Goal: Browse casually: Explore the website without a specific task or goal

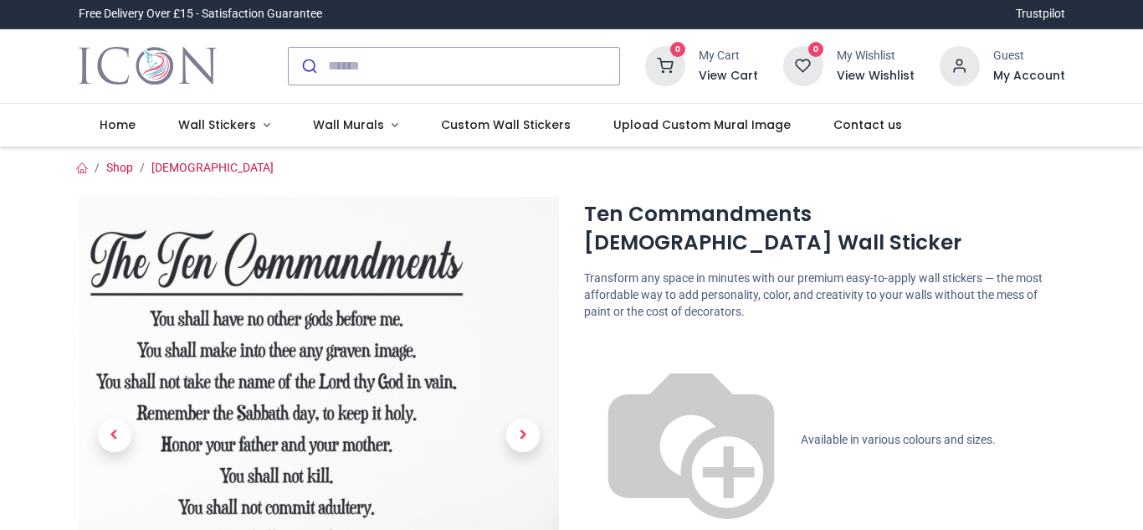
click at [189, 272] on img at bounding box center [319, 437] width 481 height 481
click at [190, 272] on img at bounding box center [319, 437] width 481 height 481
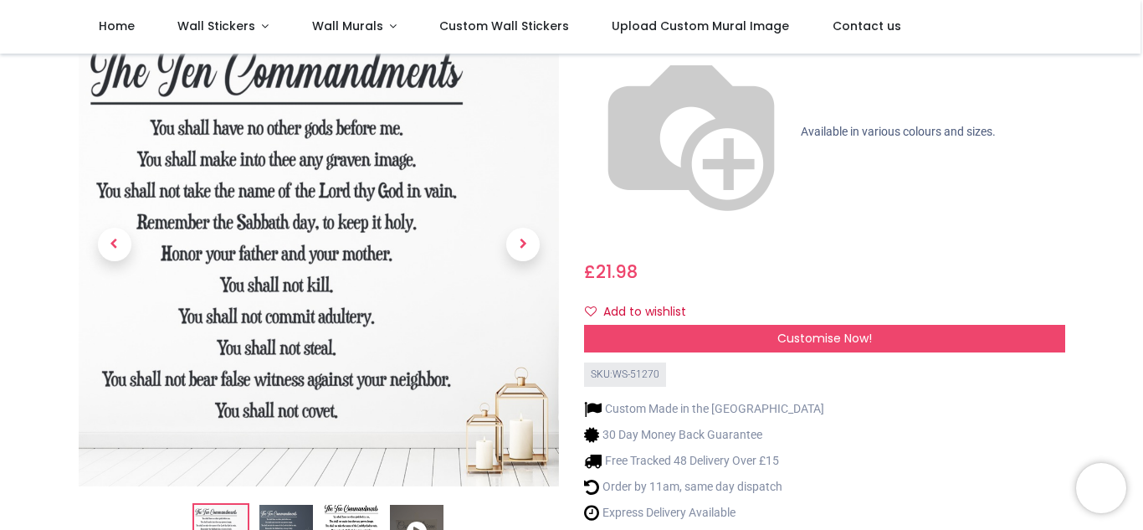
scroll to position [216, 0]
click at [347, 504] on img at bounding box center [352, 531] width 54 height 54
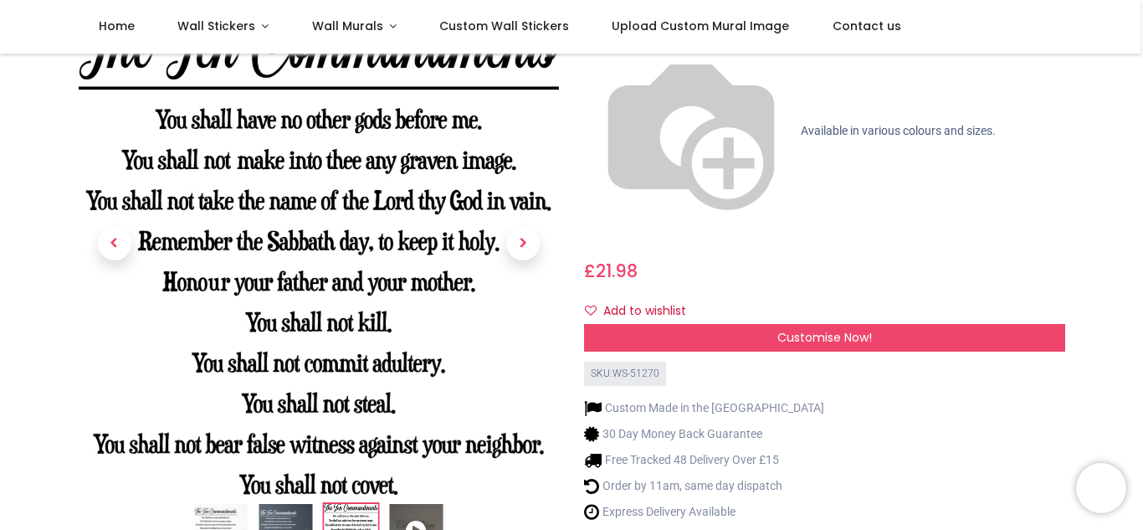
click at [237, 504] on img at bounding box center [220, 531] width 54 height 54
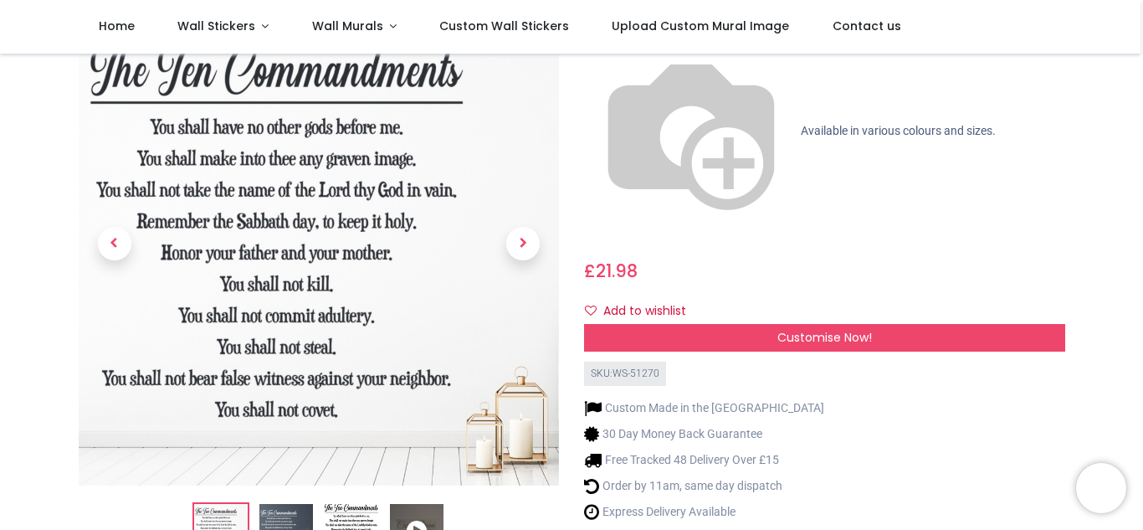
click at [361, 504] on img at bounding box center [352, 531] width 54 height 54
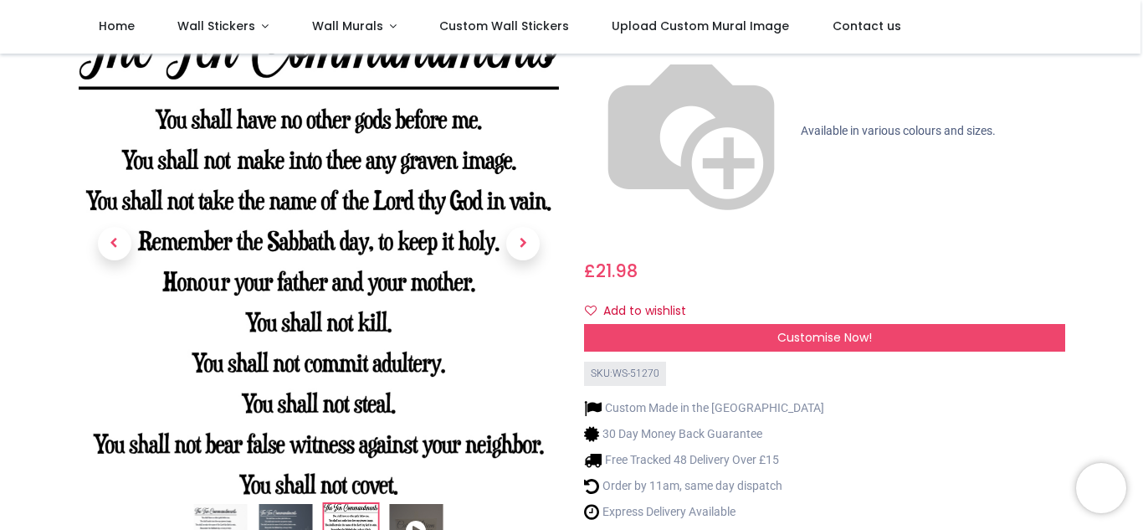
click at [435, 183] on img at bounding box center [319, 249] width 481 height 489
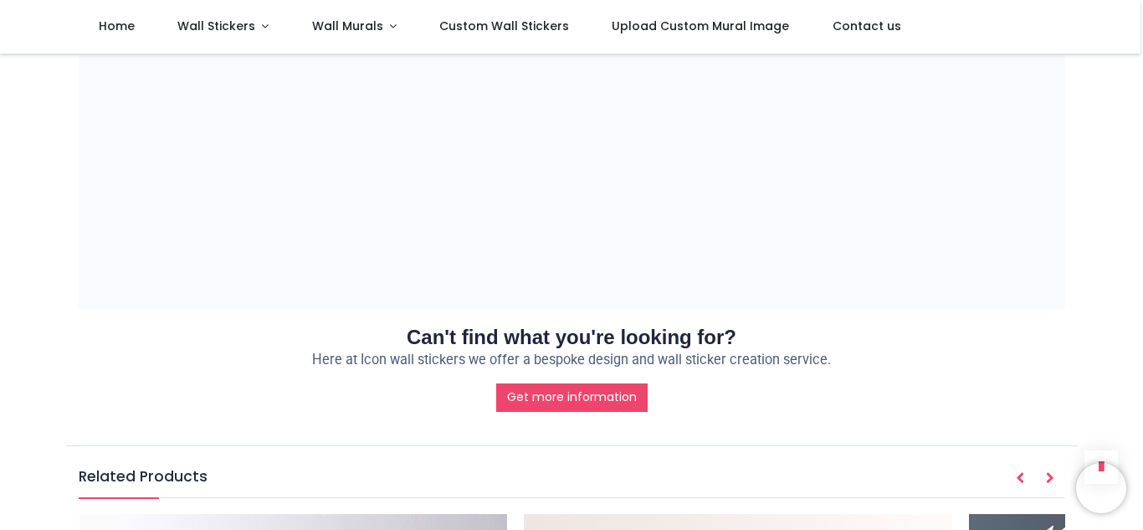
scroll to position [1142, 0]
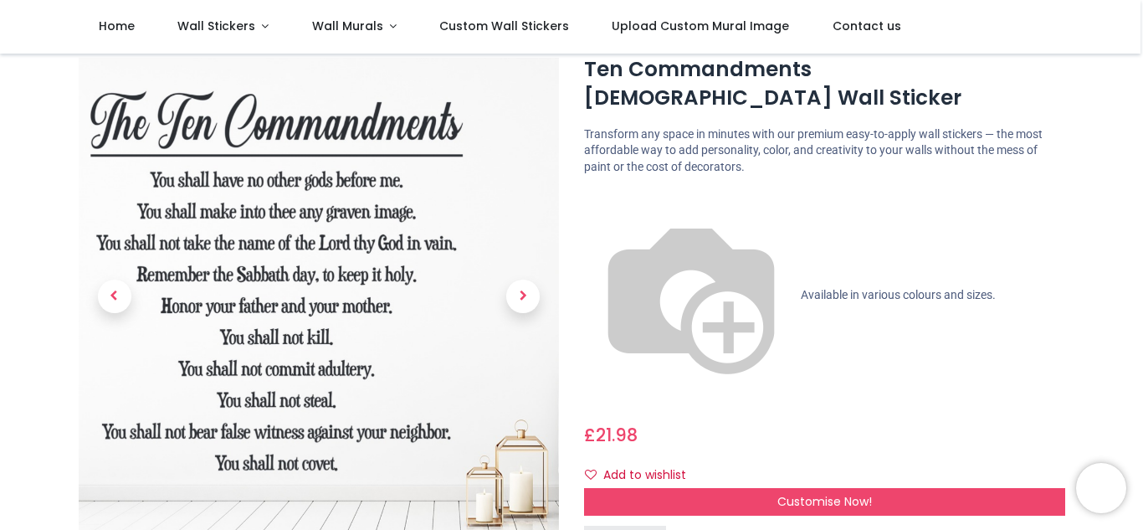
scroll to position [98, 0]
